Goal: Transaction & Acquisition: Purchase product/service

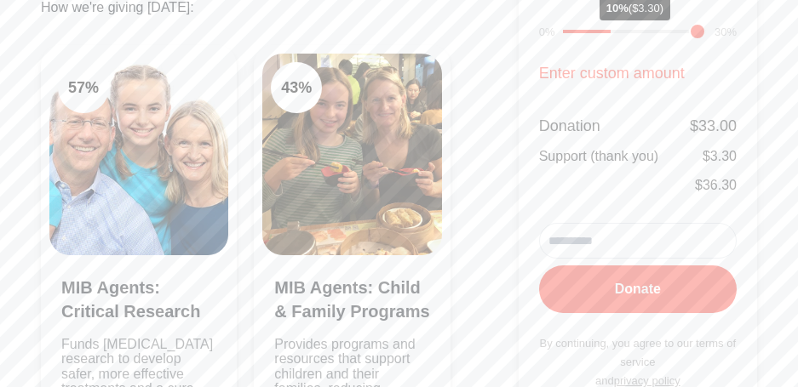
scroll to position [511, 0]
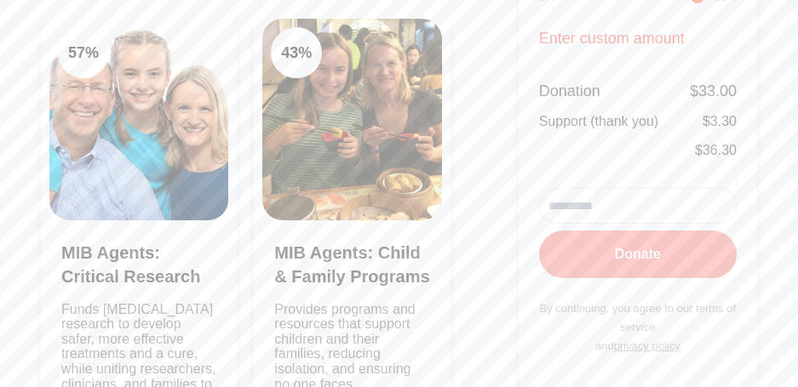
click at [605, 257] on button "Donate" at bounding box center [638, 255] width 198 height 48
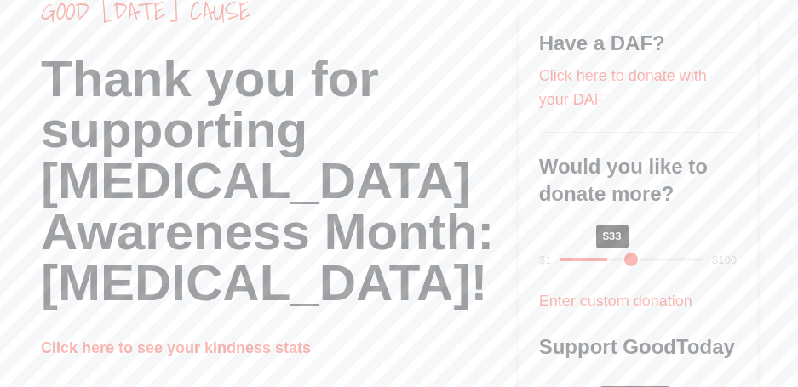
scroll to position [170, 0]
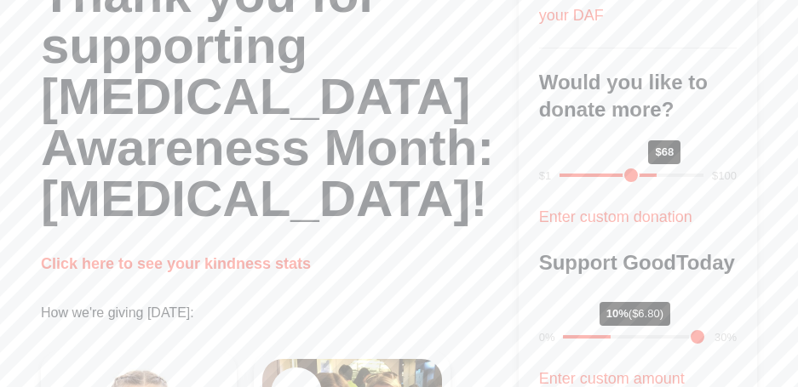
drag, startPoint x: 607, startPoint y: 177, endPoint x: 732, endPoint y: 171, distance: 124.5
click at [703, 174] on input "range" at bounding box center [632, 175] width 144 height 3
drag, startPoint x: 695, startPoint y: 176, endPoint x: 608, endPoint y: 188, distance: 87.7
type input "**"
click at [608, 177] on input "range" at bounding box center [632, 175] width 144 height 3
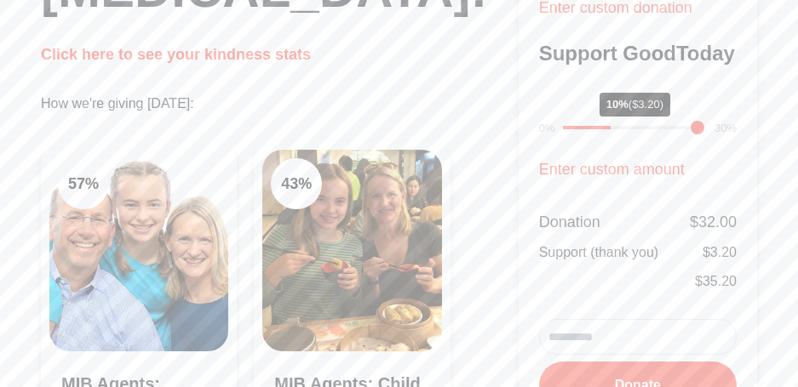
scroll to position [341, 0]
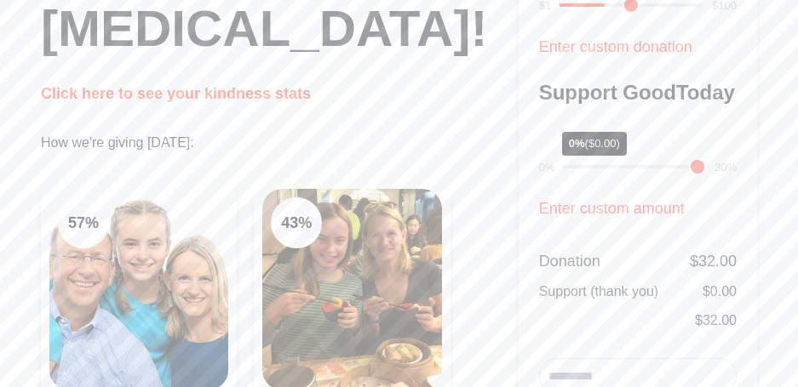
drag, startPoint x: 614, startPoint y: 169, endPoint x: 538, endPoint y: 175, distance: 76.1
type input "*"
click at [563, 169] on input "range" at bounding box center [634, 166] width 143 height 3
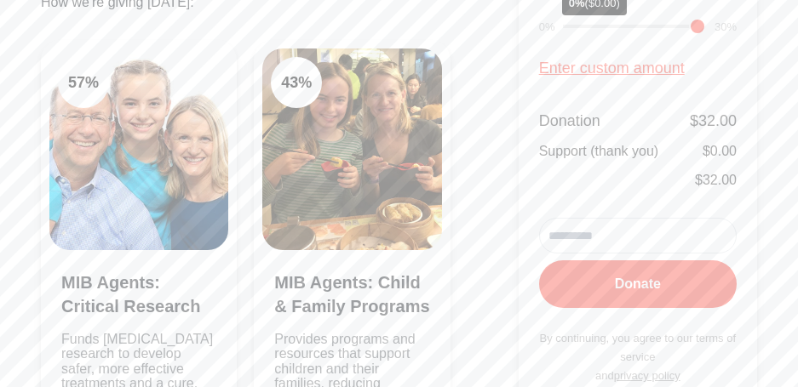
scroll to position [511, 0]
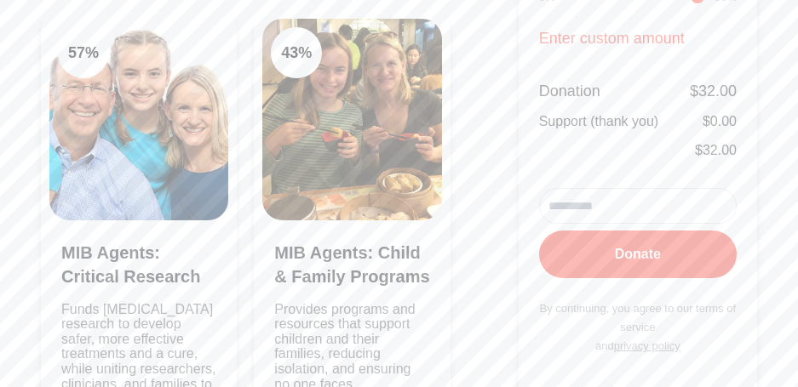
click at [581, 221] on input "email" at bounding box center [638, 206] width 198 height 36
type input "**********"
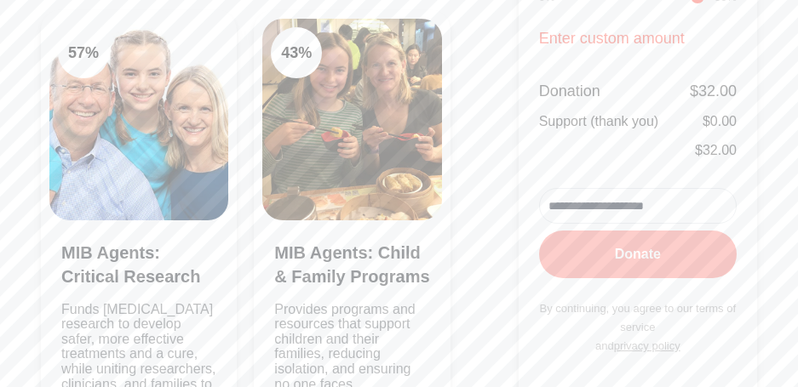
click at [643, 256] on button "Donate" at bounding box center [638, 255] width 198 height 48
